Goal: Task Accomplishment & Management: Understand process/instructions

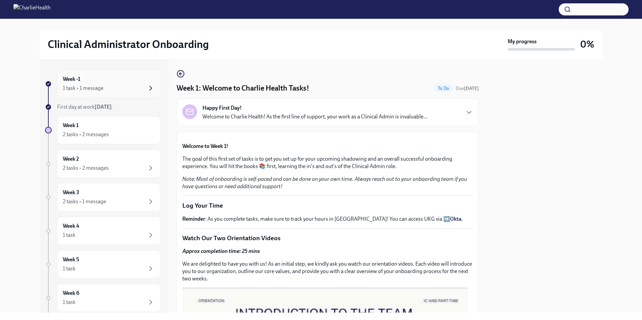
click at [147, 89] on icon "button" at bounding box center [151, 88] width 8 height 8
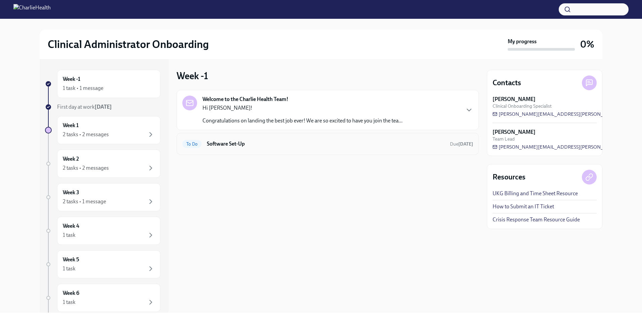
click at [318, 144] on h6 "Software Set-Up" at bounding box center [326, 143] width 238 height 7
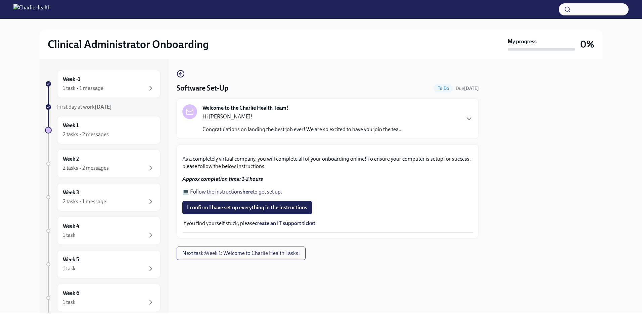
scroll to position [159, 0]
click at [244, 211] on span "I confirm I have set up everything in the instructions" at bounding box center [247, 207] width 120 height 7
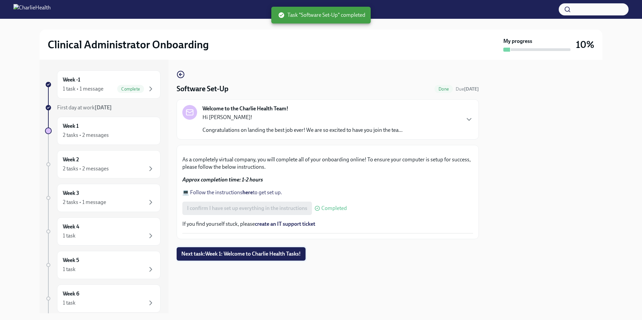
click at [256, 257] on span "Next task : Week 1: Welcome to Charlie Health Tasks!" at bounding box center [240, 254] width 119 height 7
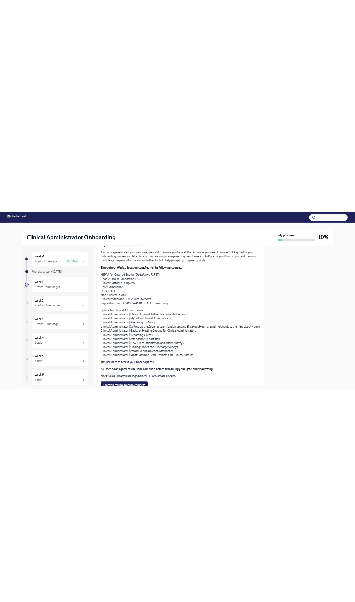
scroll to position [604, 0]
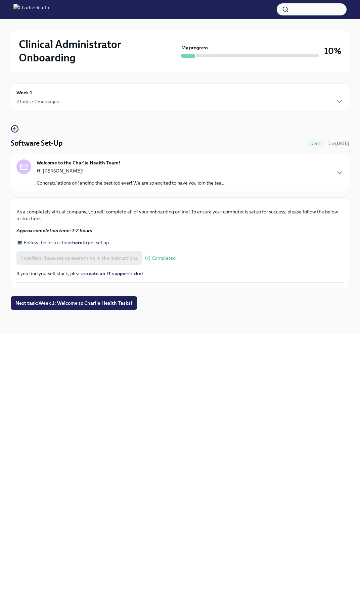
click at [239, 178] on div "Welcome to the Charlie Health Team! Hi Deidra! Congratulations on landing the b…" at bounding box center [179, 172] width 327 height 27
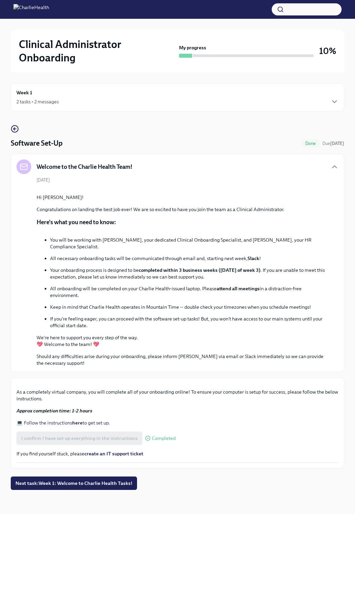
scroll to position [43, 0]
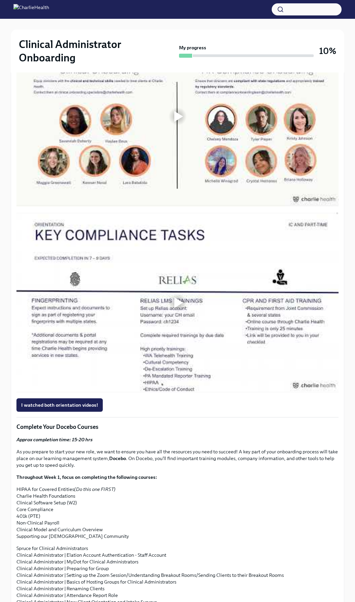
scroll to position [302, 0]
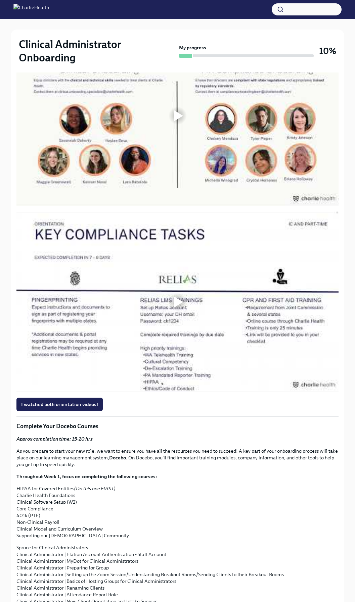
click at [178, 121] on div at bounding box center [178, 115] width 9 height 11
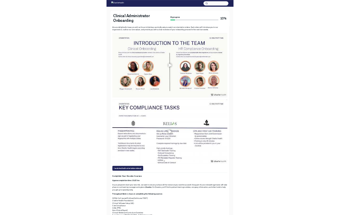
scroll to position [246, 0]
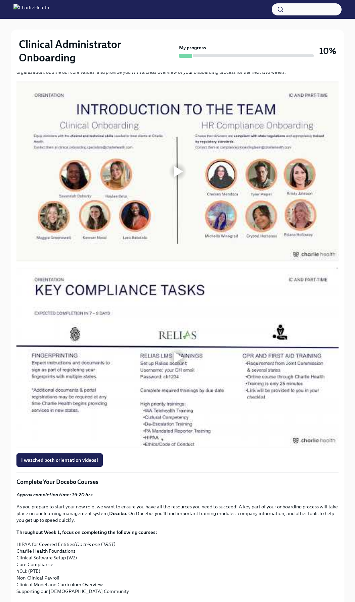
click at [176, 177] on div at bounding box center [178, 171] width 9 height 11
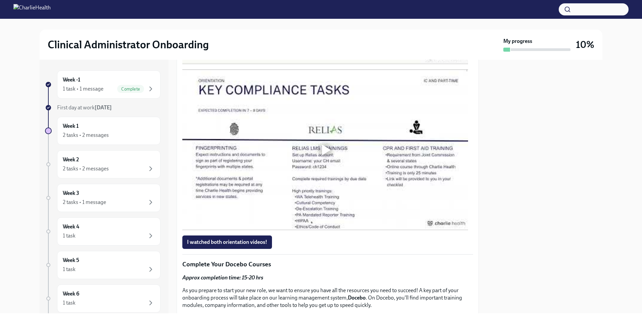
scroll to position [369, 0]
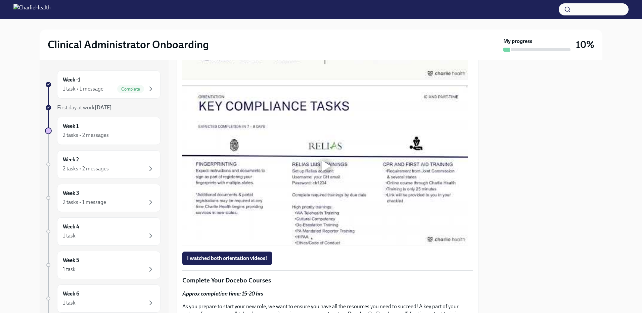
click at [325, 5] on div at bounding box center [326, 0] width 9 height 11
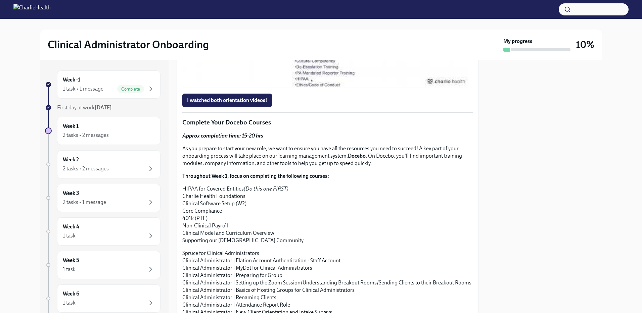
scroll to position [537, 0]
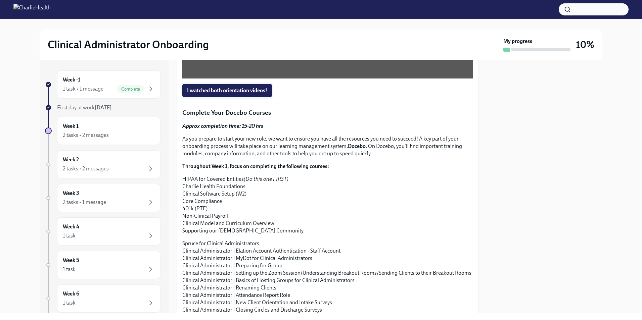
click at [226, 94] on span "I watched both orientation videos!" at bounding box center [227, 90] width 80 height 7
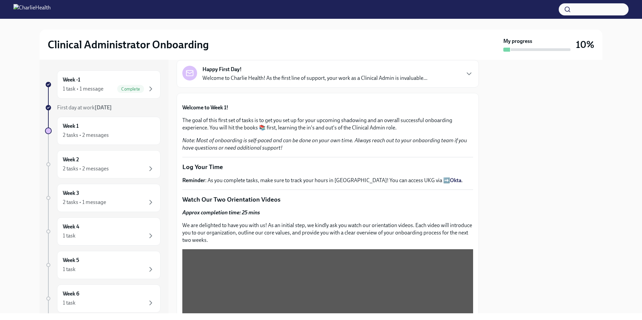
scroll to position [0, 0]
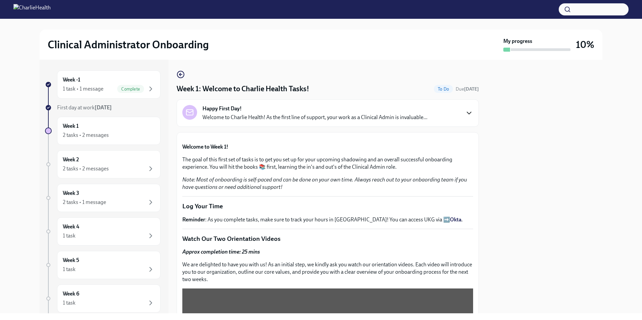
click at [359, 110] on icon "button" at bounding box center [469, 113] width 8 height 8
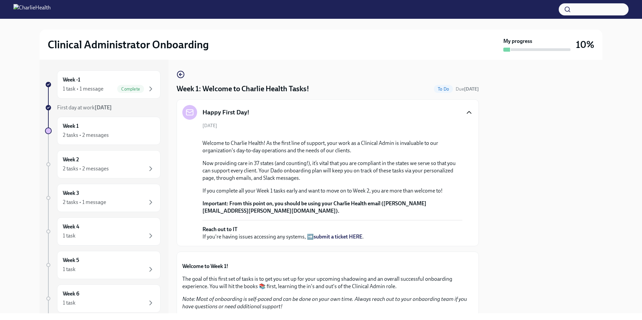
click at [359, 109] on icon "button" at bounding box center [469, 112] width 8 height 8
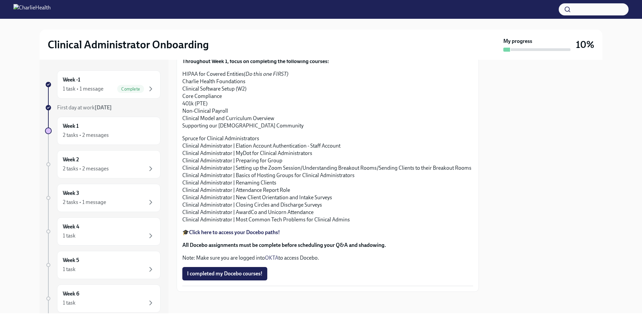
scroll to position [802, 0]
click at [240, 234] on strong "Click here to access your Docebo paths!" at bounding box center [234, 232] width 91 height 6
